Goal: Information Seeking & Learning: Learn about a topic

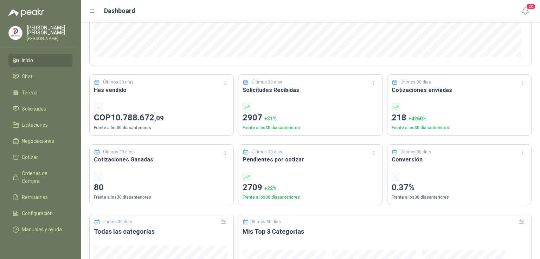
scroll to position [211, 0]
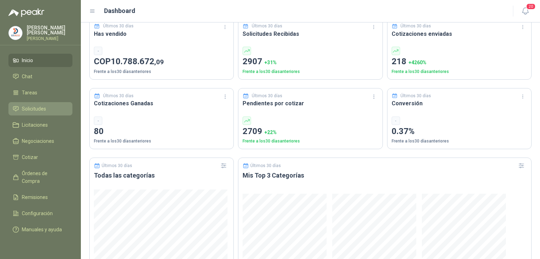
click at [46, 108] on li "Solicitudes" at bounding box center [41, 109] width 56 height 8
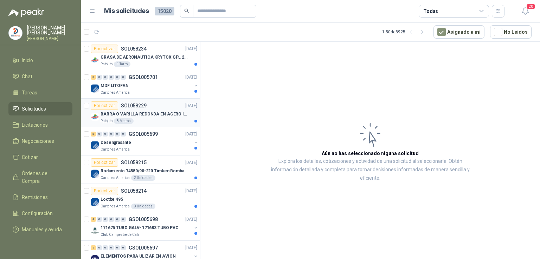
click at [156, 114] on p "BARRA O VARILLA REDONDA EN ACERO INOXIDABLE DE 2" O 50 MM" at bounding box center [145, 114] width 88 height 7
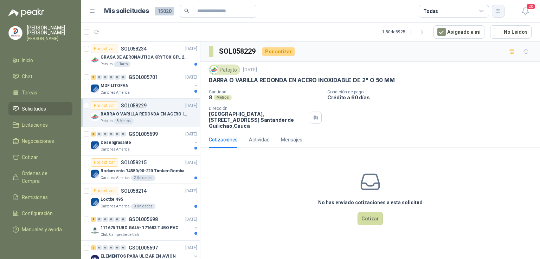
click at [502, 11] on button "button" at bounding box center [498, 11] width 13 height 13
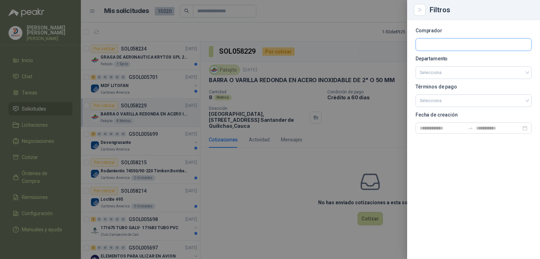
click at [457, 43] on input "text" at bounding box center [473, 45] width 115 height 12
type input "****"
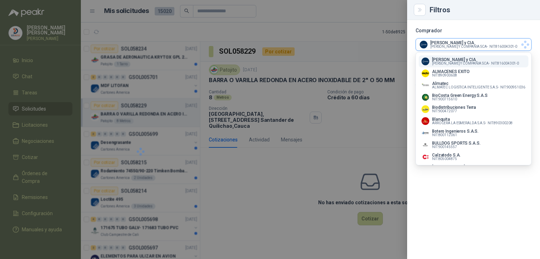
scroll to position [402, 0]
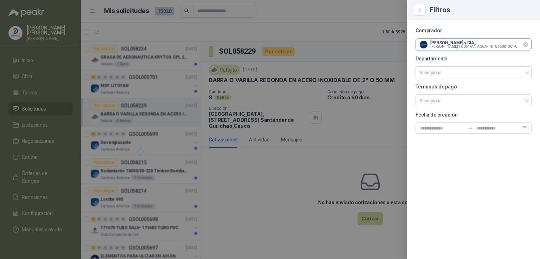
click at [457, 43] on input "text" at bounding box center [473, 45] width 115 height 12
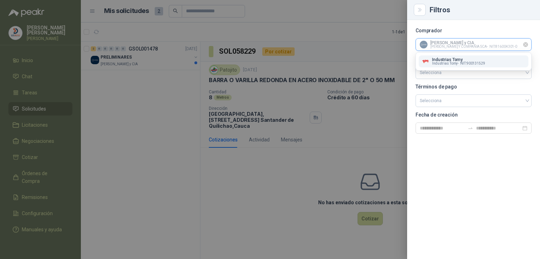
scroll to position [0, 0]
click at [457, 64] on span "Industrias Tomy -" at bounding box center [445, 64] width 27 height 4
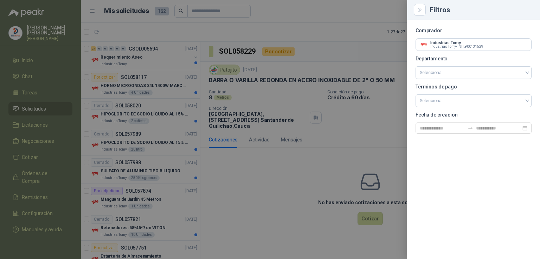
click at [166, 138] on div at bounding box center [270, 129] width 540 height 259
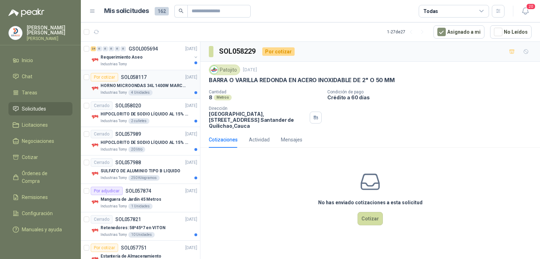
click at [137, 84] on p "HORNO MICROONDAS 34L 1400W MARCA TORNADO." at bounding box center [145, 86] width 88 height 7
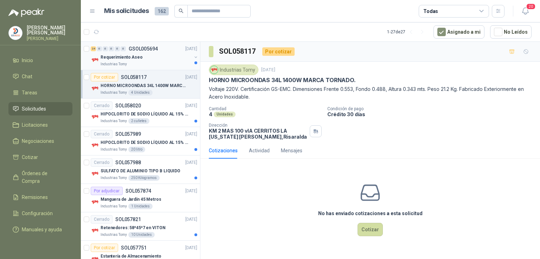
click at [121, 56] on p "Requerimiento Aseo" at bounding box center [122, 57] width 42 height 7
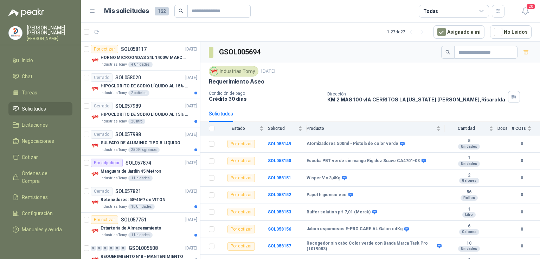
scroll to position [192, 0]
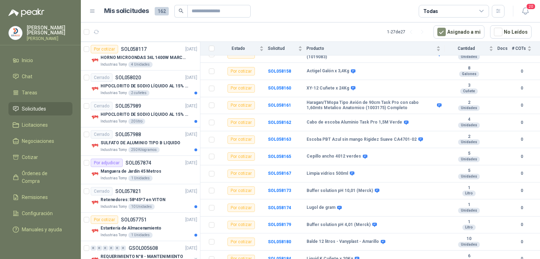
click at [540, 183] on section "GSOL005694 Industrias Tomy [DATE] Requerimiento Aseo Condición de pago Crédito …" at bounding box center [370, 152] width 340 height 220
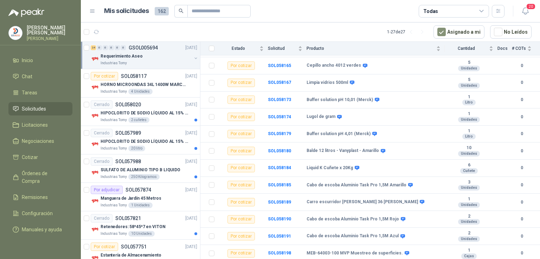
scroll to position [0, 0]
click at [540, 88] on section "GSOL005694 Industrias Tomy [DATE] Requerimiento Aseo Condición de pago Crédito …" at bounding box center [370, 152] width 340 height 220
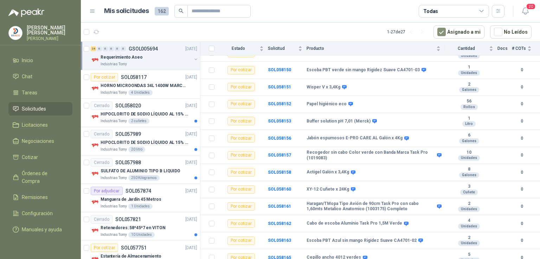
click at [540, 47] on section "GSOL005694 Industrias Tomy [DATE] Requerimiento Aseo Condición de pago Crédito …" at bounding box center [370, 152] width 340 height 220
click at [535, 38] on article "1 - 27 de 27 Asignado a mi No Leídos" at bounding box center [310, 32] width 459 height 19
click at [537, 32] on article "1 - 27 de 27 Asignado a mi No Leídos" at bounding box center [310, 32] width 459 height 19
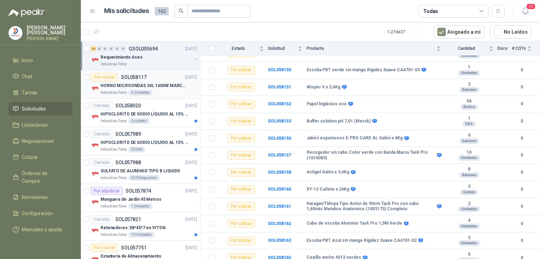
click at [146, 87] on p "HORNO MICROONDAS 34L 1400W MARCA TORNADO." at bounding box center [145, 86] width 88 height 7
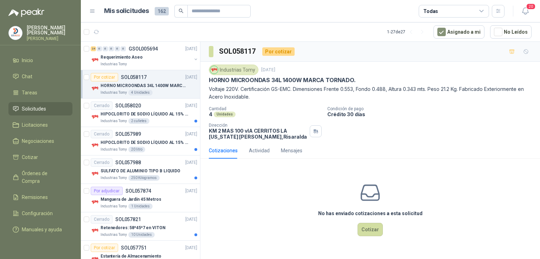
click at [355, 79] on div "HORNO MICROONDAS 34L 1400W MARCA TORNADO." at bounding box center [370, 80] width 323 height 7
drag, startPoint x: 352, startPoint y: 79, endPoint x: 206, endPoint y: 83, distance: 145.6
click at [206, 83] on div "Industrias Tomy [DATE] HORNO MICROONDAS 34L 1400W MARCA TORNADO. Voltaje 220V. …" at bounding box center [370, 102] width 340 height 81
copy p "HORNO MICROONDAS 34L 1400W MARCA TORNADO"
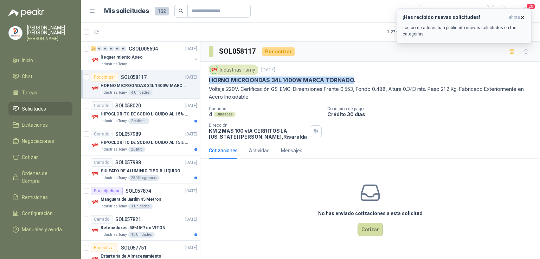
click at [476, 30] on p "Los compradores han publicado nuevas solicitudes en tus categorías." at bounding box center [464, 31] width 123 height 13
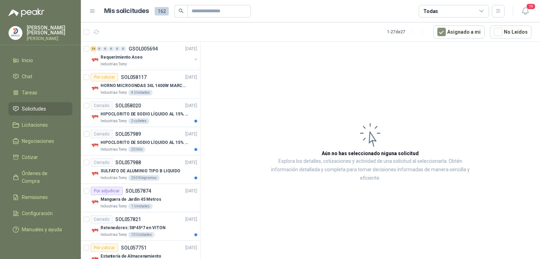
click at [505, 12] on div "19" at bounding box center [518, 11] width 27 height 11
click at [499, 13] on icon "button" at bounding box center [498, 11] width 6 height 6
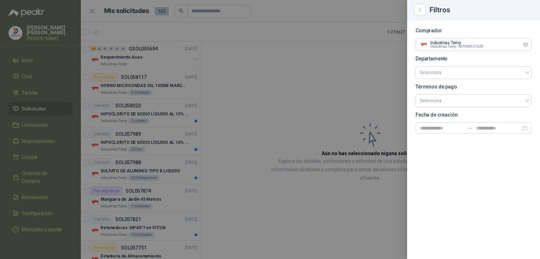
click at [523, 45] on icon "Limpiar" at bounding box center [526, 45] width 6 height 6
click at [259, 77] on div at bounding box center [270, 129] width 540 height 259
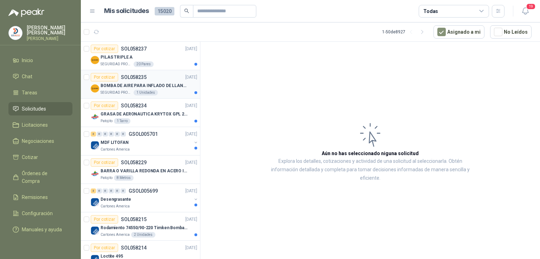
click at [131, 75] on p "SOL058235" at bounding box center [134, 77] width 26 height 5
